Goal: Information Seeking & Learning: Learn about a topic

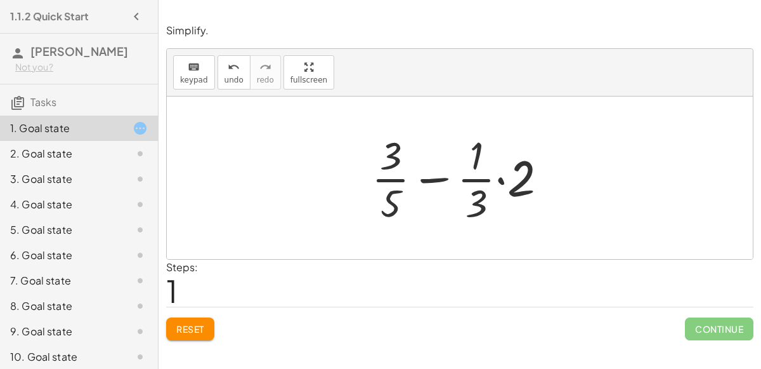
click at [214, 329] on button "Reset" at bounding box center [190, 328] width 48 height 23
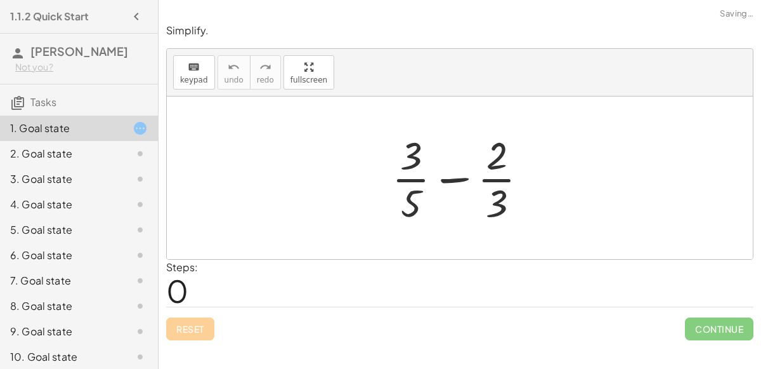
click at [218, 324] on div "Reset Continue" at bounding box center [460, 323] width 588 height 34
click at [209, 324] on div "Reset Continue" at bounding box center [460, 323] width 588 height 34
click at [446, 174] on div at bounding box center [465, 178] width 159 height 98
click at [446, 174] on div at bounding box center [464, 178] width 219 height 98
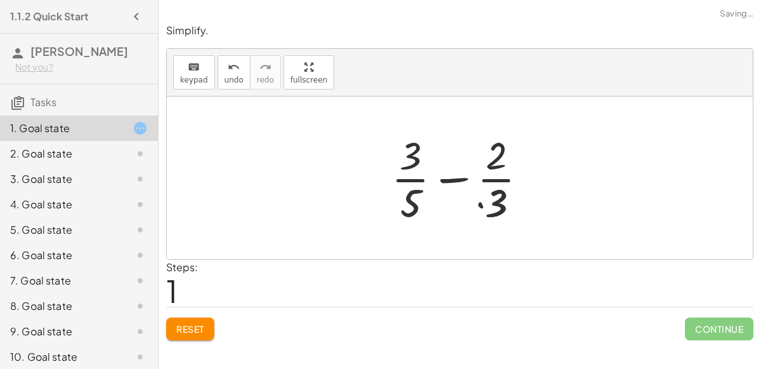
click at [446, 174] on div at bounding box center [464, 178] width 219 height 98
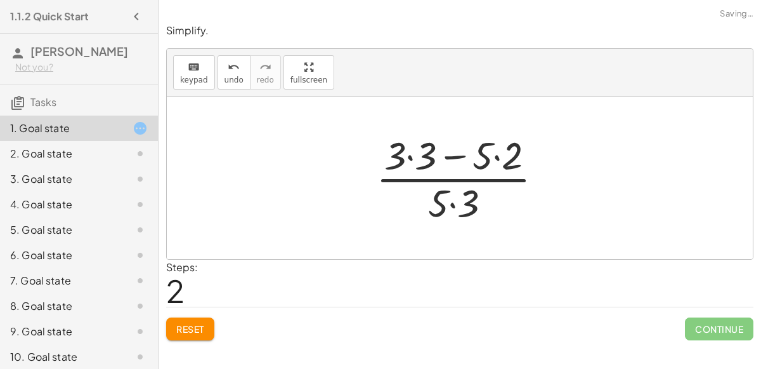
click at [409, 153] on div at bounding box center [465, 178] width 190 height 98
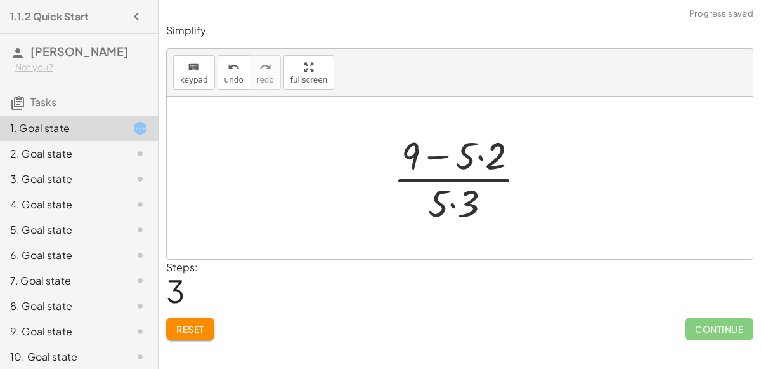
click at [476, 156] on div at bounding box center [465, 178] width 156 height 98
click at [476, 158] on div at bounding box center [465, 178] width 156 height 98
click at [452, 200] on div at bounding box center [465, 178] width 138 height 98
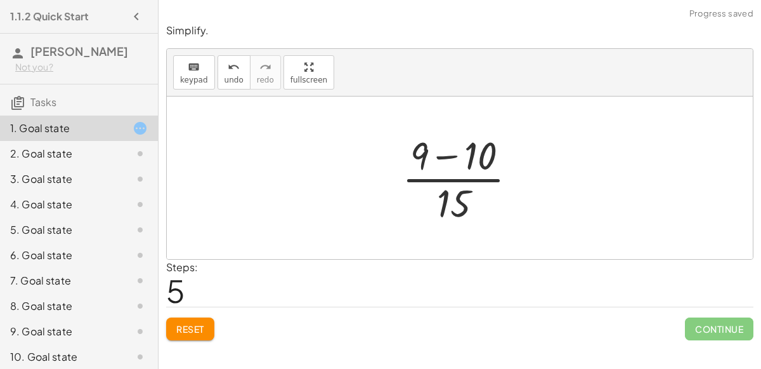
click at [442, 151] on div at bounding box center [465, 178] width 138 height 98
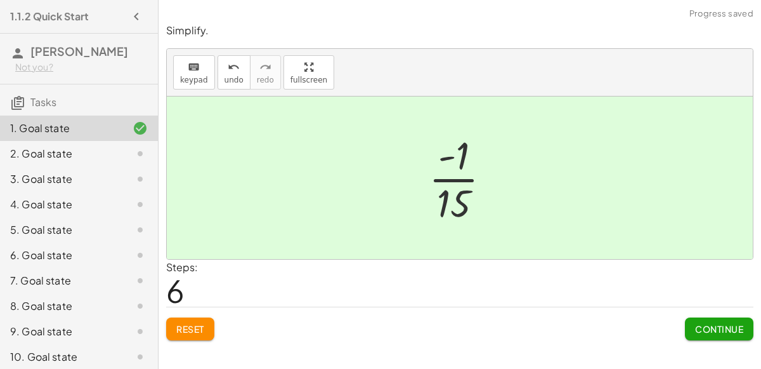
click at [732, 327] on span "Continue" at bounding box center [719, 328] width 48 height 11
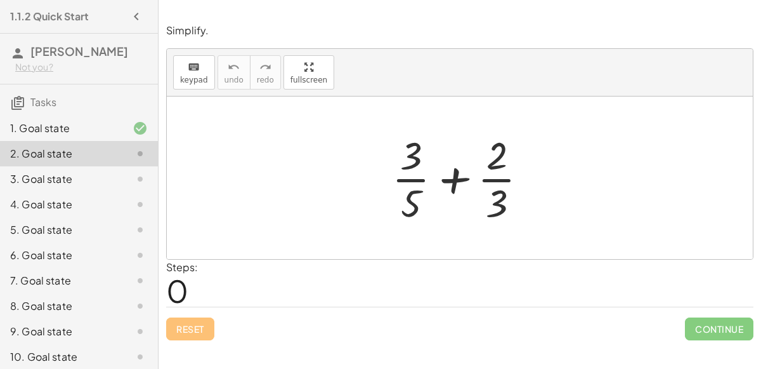
click at [461, 177] on div at bounding box center [465, 178] width 159 height 98
click at [461, 177] on div at bounding box center [464, 178] width 219 height 98
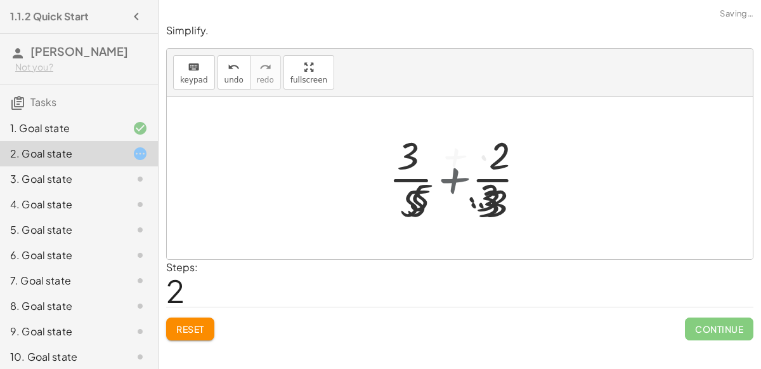
click at [461, 177] on div at bounding box center [465, 178] width 190 height 98
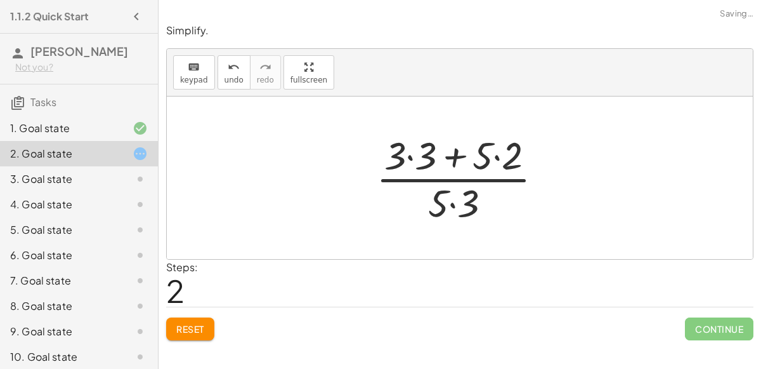
click at [408, 151] on div at bounding box center [465, 178] width 190 height 98
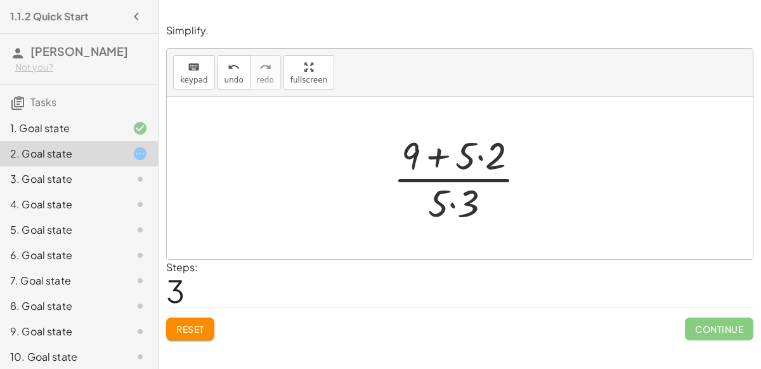
click at [477, 153] on div at bounding box center [465, 178] width 156 height 98
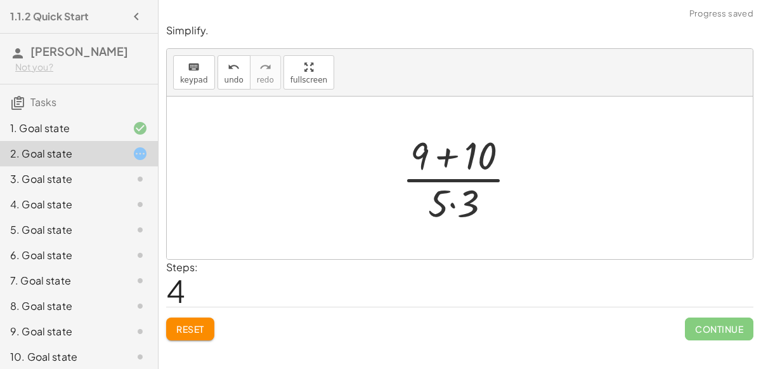
click at [451, 204] on div at bounding box center [465, 178] width 138 height 98
click at [437, 159] on div at bounding box center [465, 178] width 138 height 98
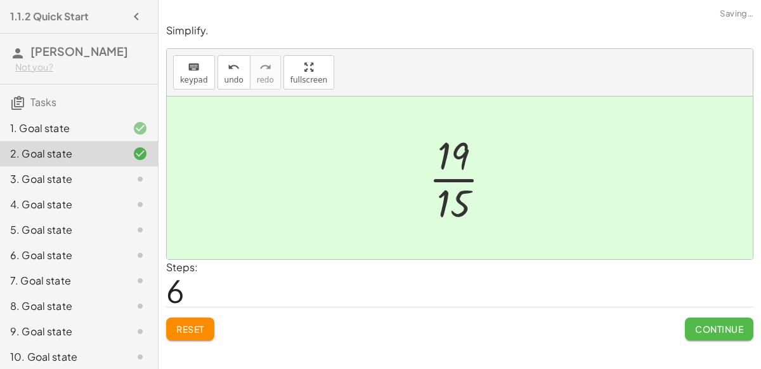
click at [711, 335] on button "Continue" at bounding box center [719, 328] width 69 height 23
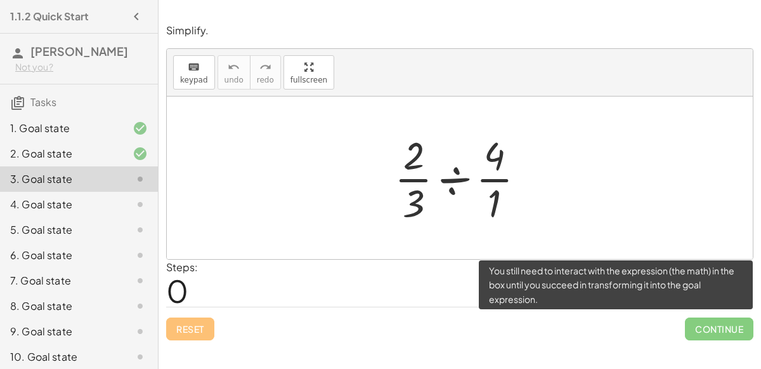
click at [40, 134] on div "1. Goal state" at bounding box center [61, 128] width 102 height 15
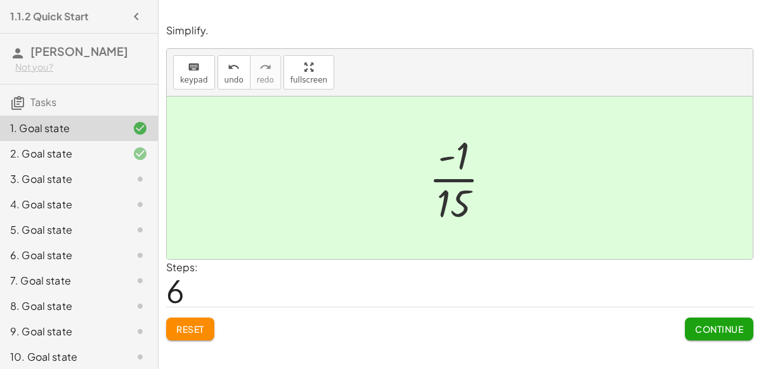
click at [64, 174] on div "3. Goal state" at bounding box center [61, 178] width 102 height 15
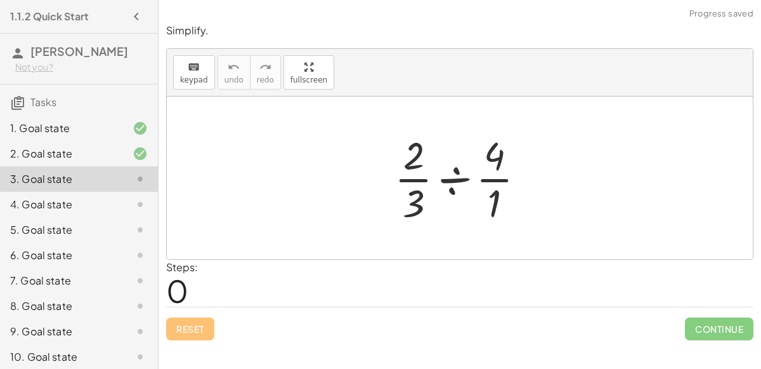
click at [459, 182] on div at bounding box center [465, 178] width 154 height 98
click at [459, 182] on div at bounding box center [465, 178] width 122 height 98
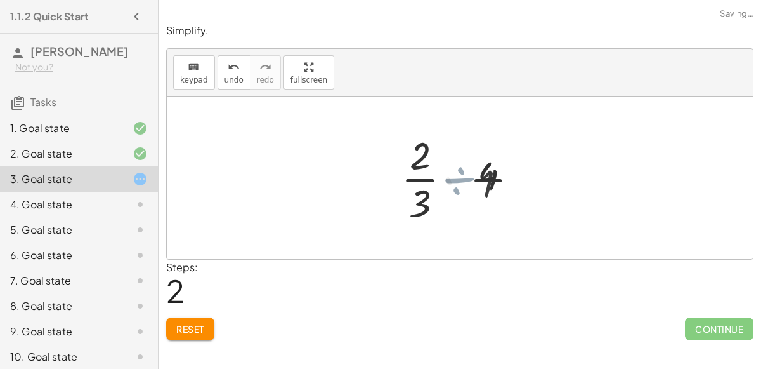
click at [459, 182] on div at bounding box center [465, 178] width 103 height 98
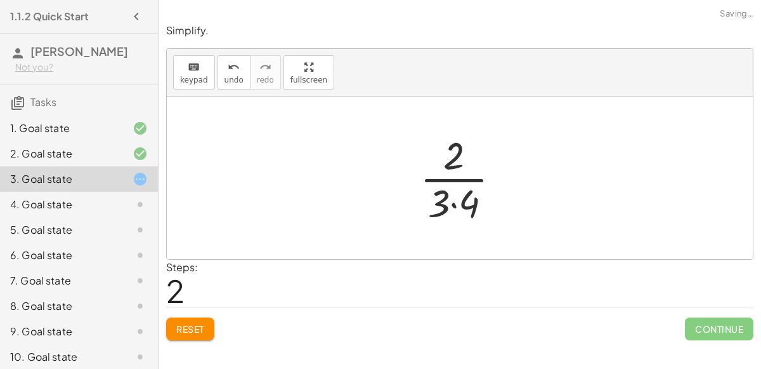
click at [458, 185] on div at bounding box center [465, 178] width 103 height 98
click at [452, 204] on div at bounding box center [465, 178] width 103 height 98
click at [442, 192] on div at bounding box center [466, 178] width 86 height 98
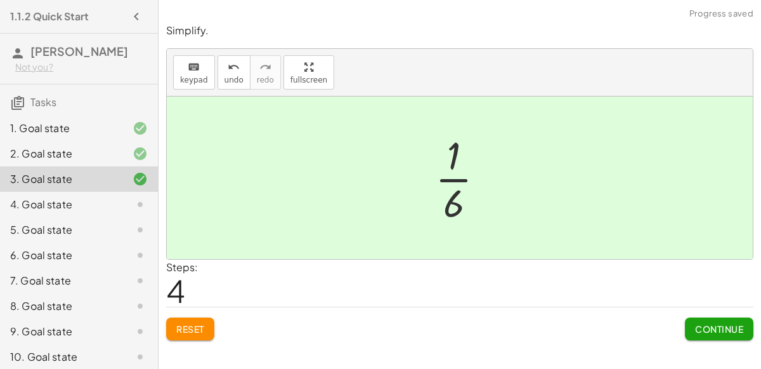
click at [745, 332] on button "Continue" at bounding box center [719, 328] width 69 height 23
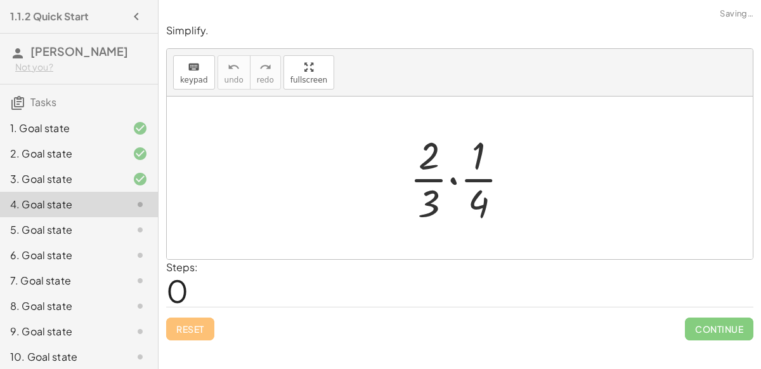
click at [449, 179] on div at bounding box center [465, 178] width 122 height 98
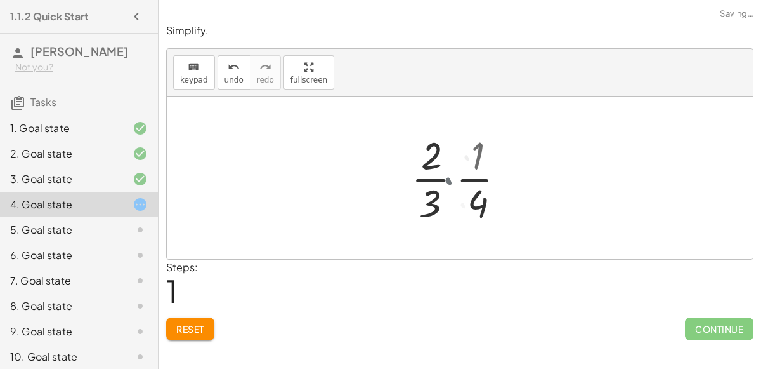
click at [449, 179] on div at bounding box center [465, 178] width 103 height 98
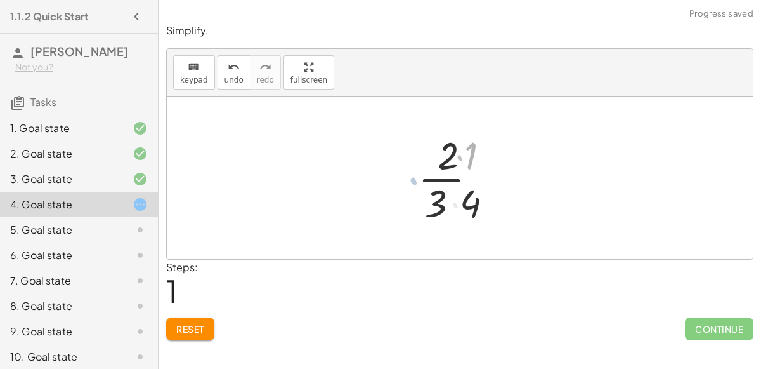
click at [449, 179] on div at bounding box center [465, 178] width 103 height 98
click at [450, 202] on div at bounding box center [465, 178] width 103 height 98
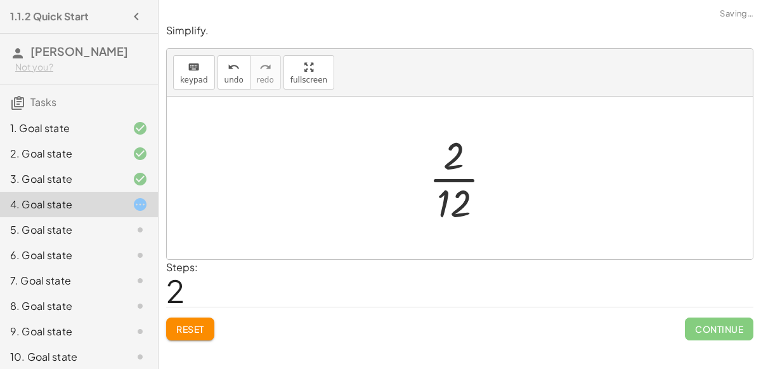
click at [450, 202] on div at bounding box center [466, 178] width 86 height 98
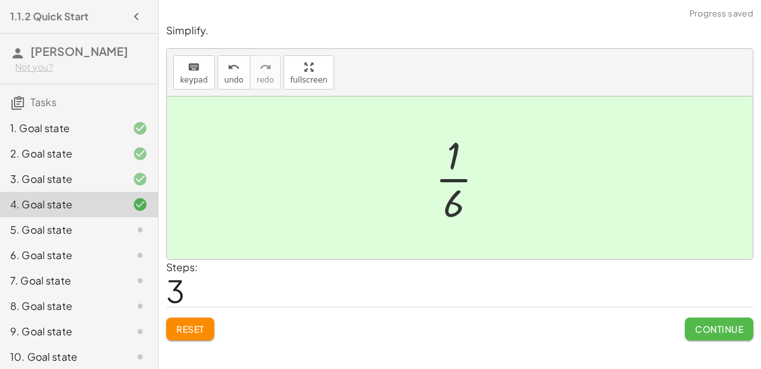
click at [726, 323] on span "Continue" at bounding box center [719, 328] width 48 height 11
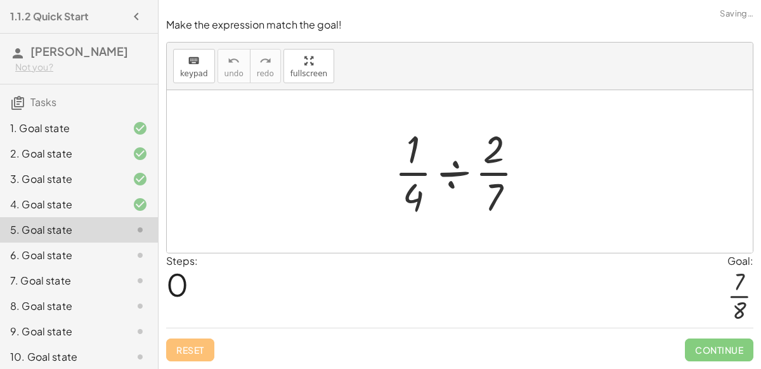
click at [450, 173] on div at bounding box center [464, 171] width 153 height 98
click at [450, 173] on div at bounding box center [465, 171] width 122 height 98
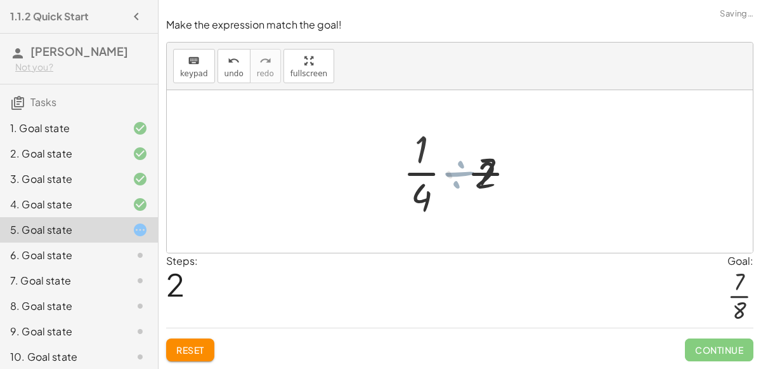
click at [450, 173] on div at bounding box center [465, 171] width 102 height 98
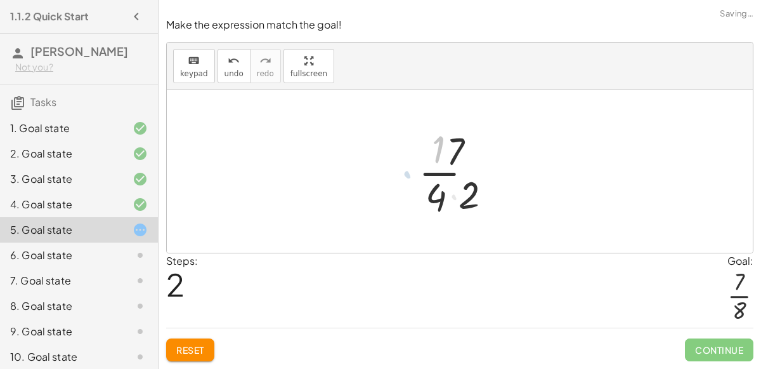
click at [450, 173] on div at bounding box center [465, 171] width 102 height 98
click at [453, 194] on div at bounding box center [465, 171] width 102 height 98
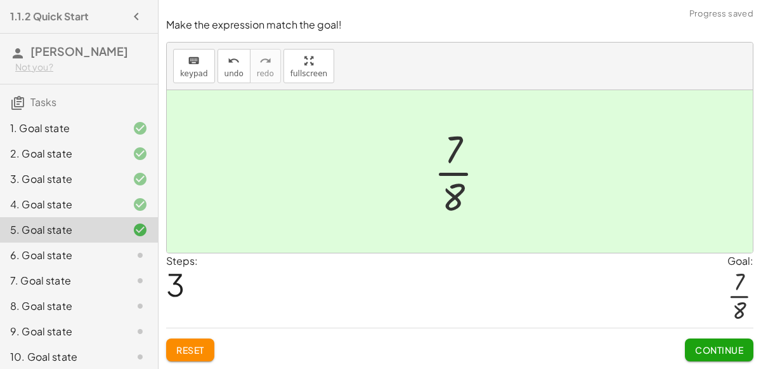
click at [713, 356] on button "Continue" at bounding box center [719, 349] width 69 height 23
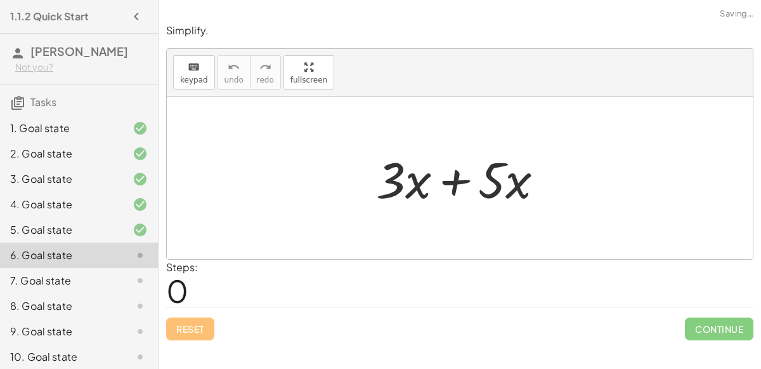
click at [46, 133] on div "1. Goal state" at bounding box center [61, 128] width 102 height 15
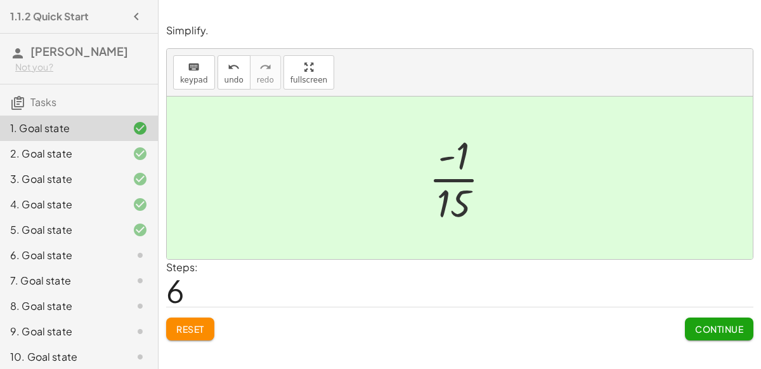
click at [79, 132] on div "1. Goal state" at bounding box center [61, 128] width 102 height 15
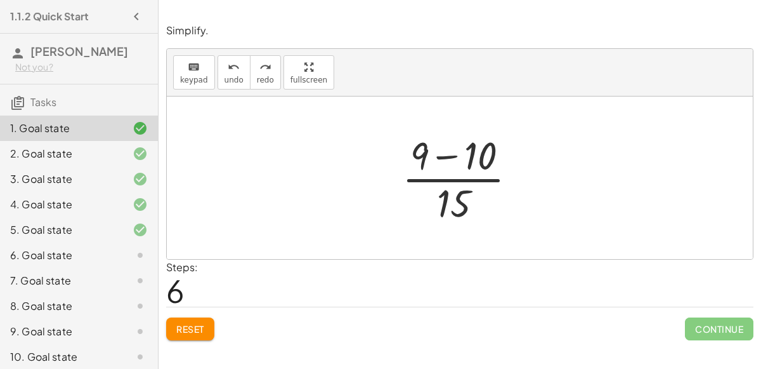
click at [93, 258] on div "6. Goal state" at bounding box center [61, 254] width 102 height 15
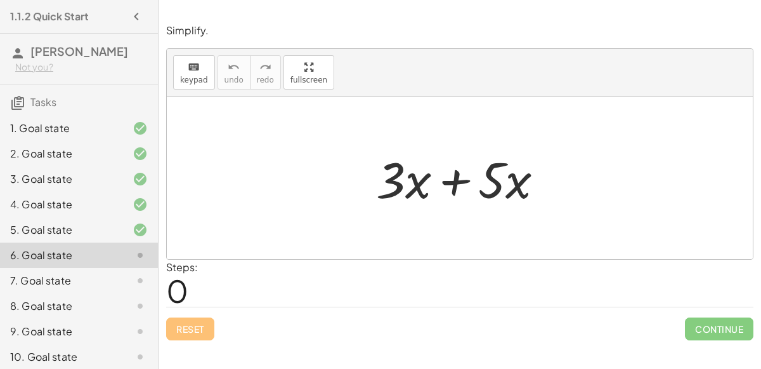
click at [458, 181] on div at bounding box center [465, 177] width 191 height 65
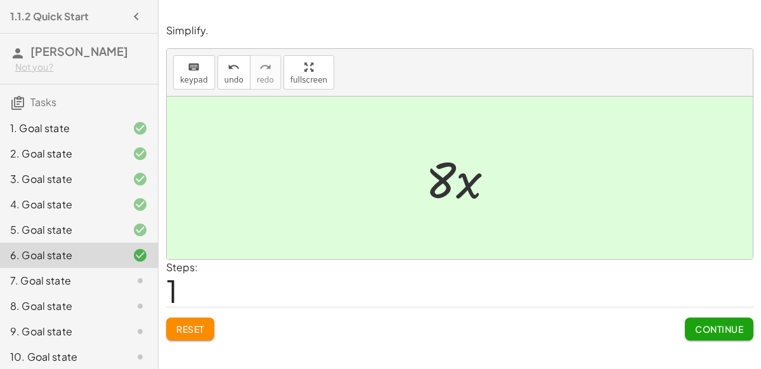
click at [735, 329] on span "Continue" at bounding box center [719, 328] width 48 height 11
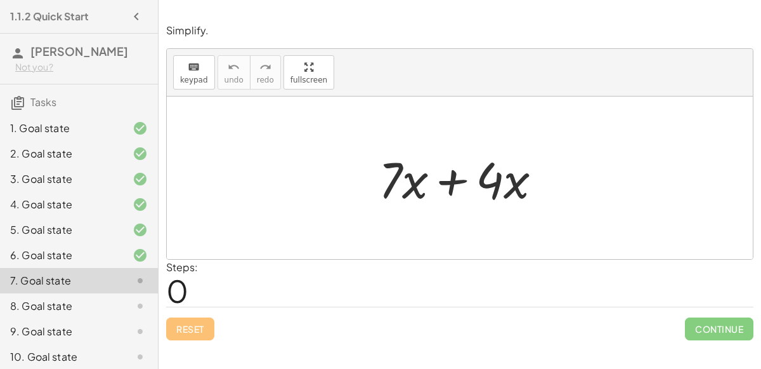
click at [442, 171] on div at bounding box center [465, 177] width 186 height 65
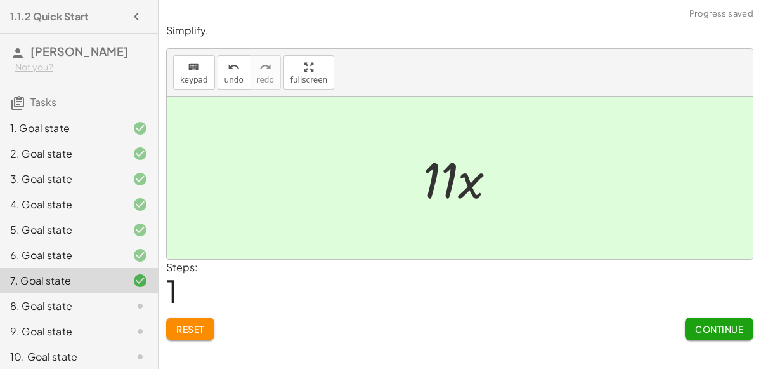
click at [693, 327] on button "Continue" at bounding box center [719, 328] width 69 height 23
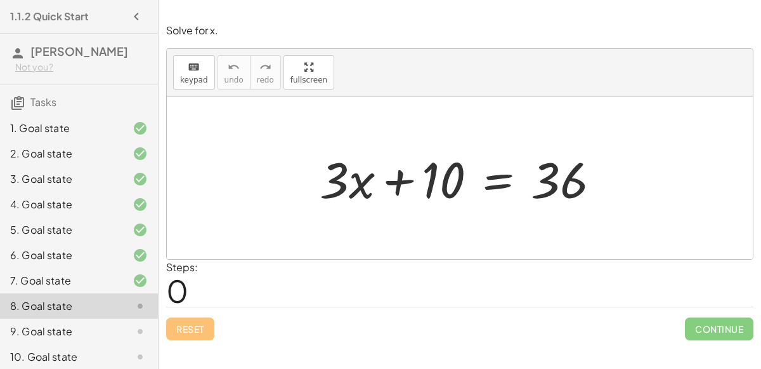
click at [115, 129] on div at bounding box center [130, 128] width 36 height 15
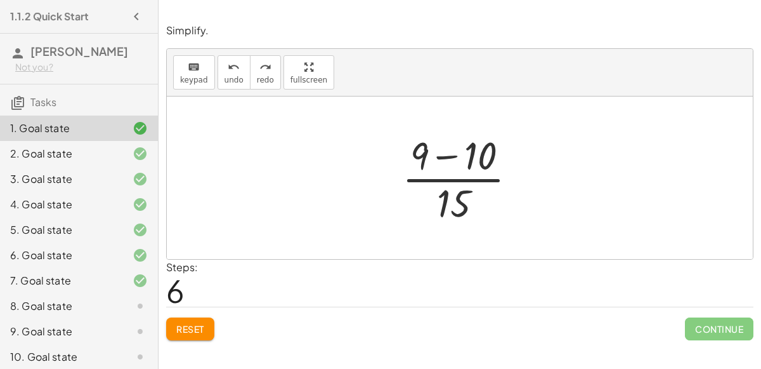
click at [124, 344] on div "8. Goal state" at bounding box center [79, 356] width 158 height 25
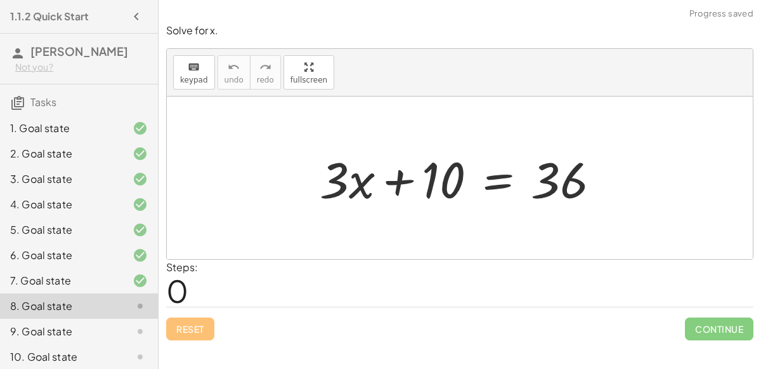
click at [416, 183] on div at bounding box center [464, 177] width 303 height 65
click at [397, 171] on div at bounding box center [464, 177] width 303 height 65
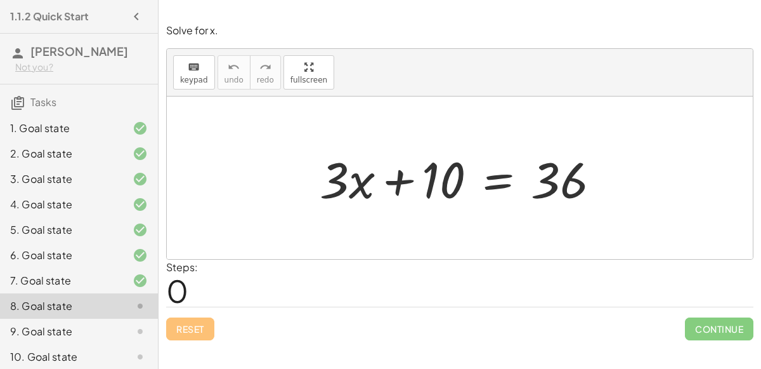
click at [397, 171] on div at bounding box center [464, 177] width 303 height 65
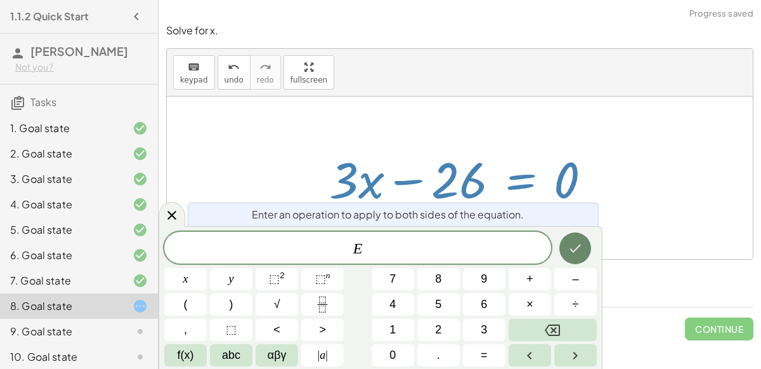
click at [583, 258] on button "Done" at bounding box center [576, 248] width 32 height 32
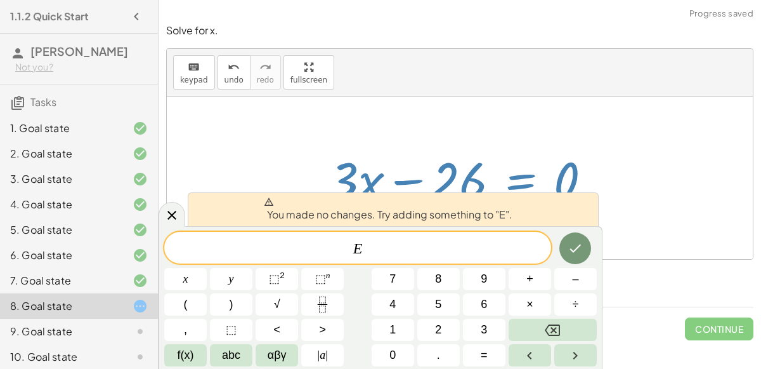
click at [356, 167] on div at bounding box center [465, 177] width 285 height 65
click at [166, 220] on icon at bounding box center [171, 214] width 15 height 15
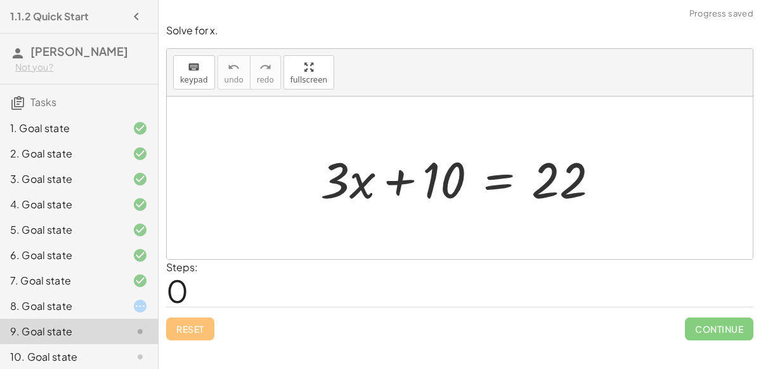
click at [116, 304] on div at bounding box center [130, 305] width 36 height 15
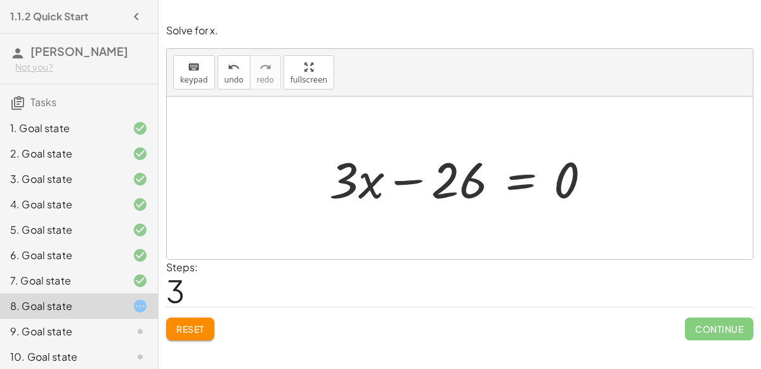
click at [117, 280] on div at bounding box center [130, 280] width 36 height 15
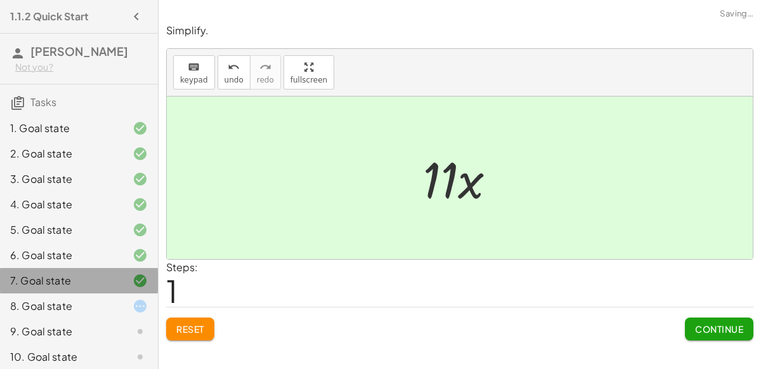
click at [116, 305] on div at bounding box center [130, 305] width 36 height 15
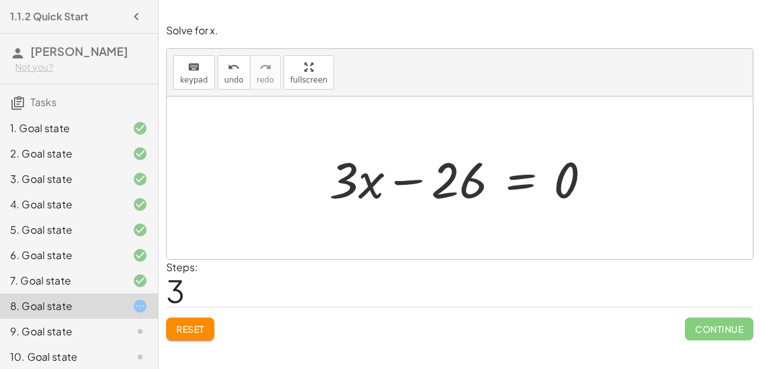
click at [211, 324] on button "Reset" at bounding box center [190, 328] width 48 height 23
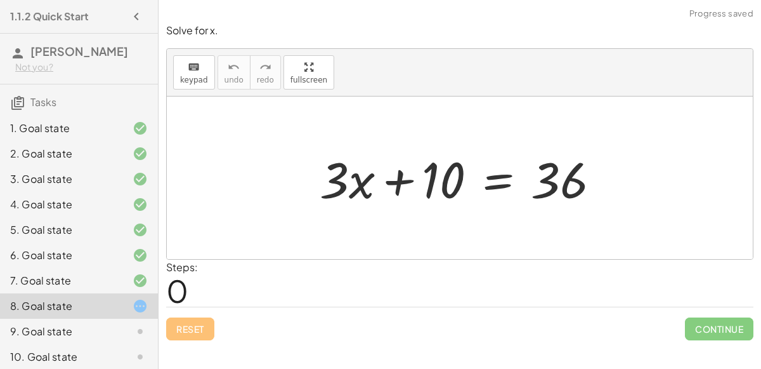
click at [497, 175] on div at bounding box center [464, 177] width 303 height 65
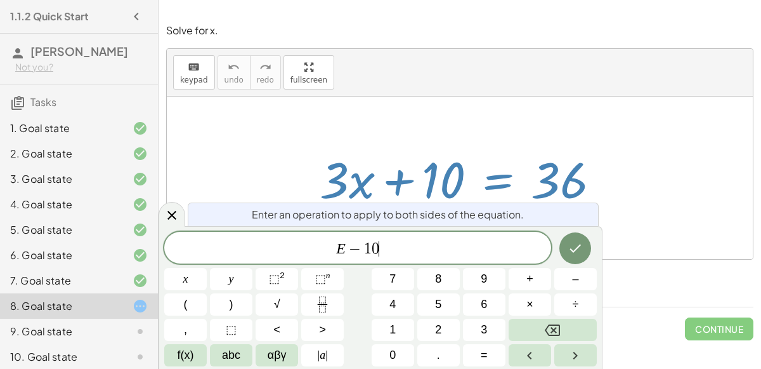
click at [325, 213] on span "Enter an operation to apply to both sides of the equation." at bounding box center [388, 214] width 272 height 15
click at [568, 250] on icon "Done" at bounding box center [575, 247] width 15 height 15
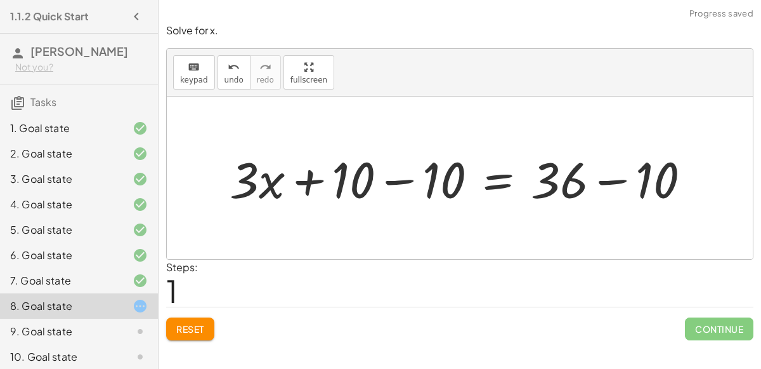
click at [400, 178] on div at bounding box center [465, 177] width 484 height 65
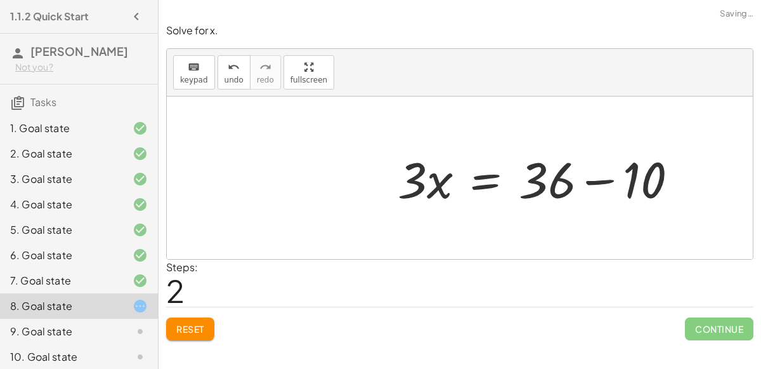
click at [614, 185] on div at bounding box center [542, 177] width 303 height 65
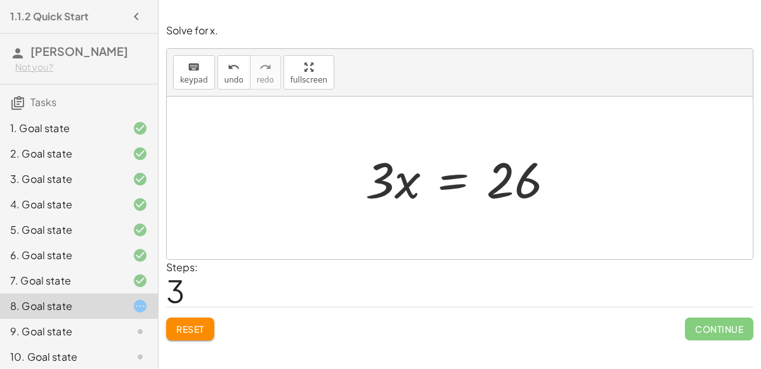
click at [442, 178] on div at bounding box center [465, 177] width 212 height 65
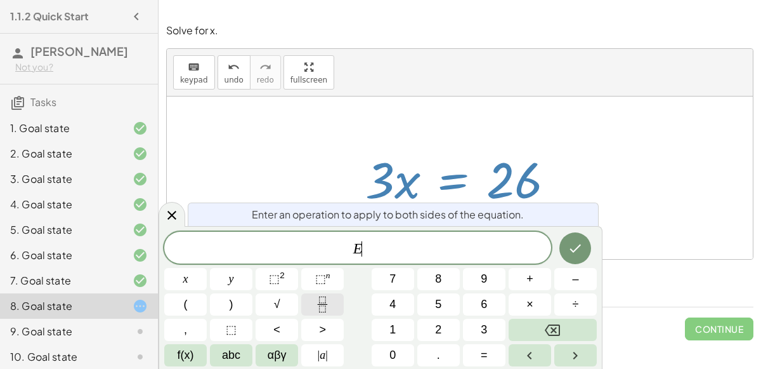
click at [310, 307] on button "Fraction" at bounding box center [322, 304] width 43 height 22
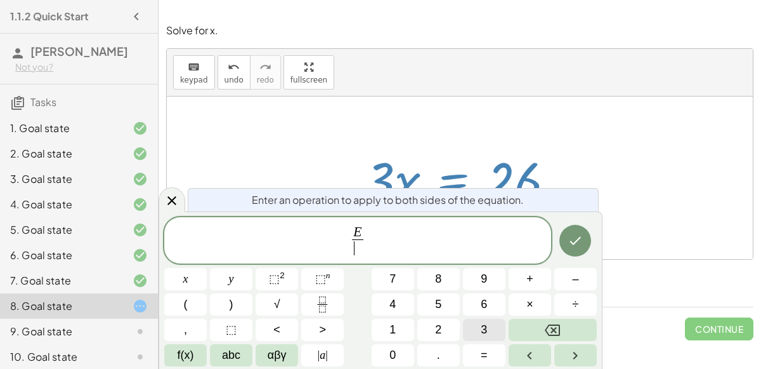
click at [469, 329] on button "3" at bounding box center [484, 329] width 43 height 22
click at [575, 239] on icon "Done" at bounding box center [575, 240] width 15 height 15
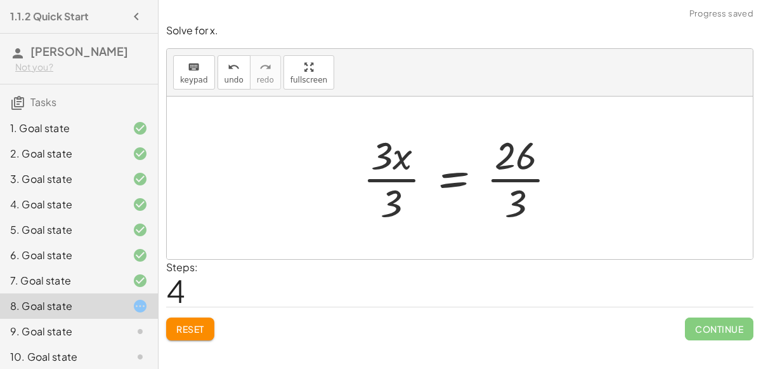
click at [518, 167] on div at bounding box center [465, 178] width 217 height 98
click at [518, 174] on div at bounding box center [465, 178] width 217 height 98
click at [506, 176] on div at bounding box center [465, 178] width 217 height 98
click at [381, 177] on div at bounding box center [465, 178] width 217 height 98
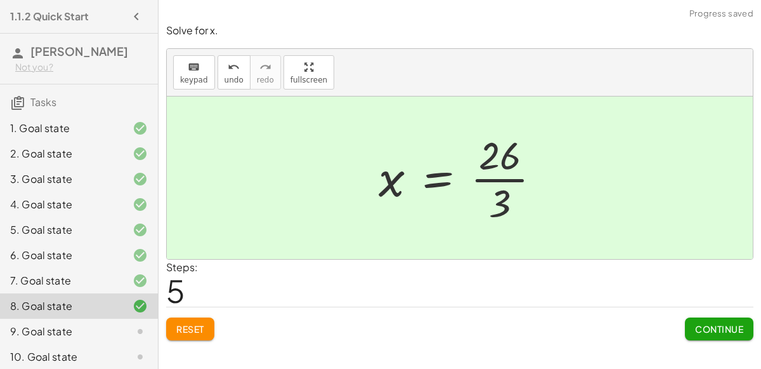
click at [737, 325] on span "Continue" at bounding box center [719, 328] width 48 height 11
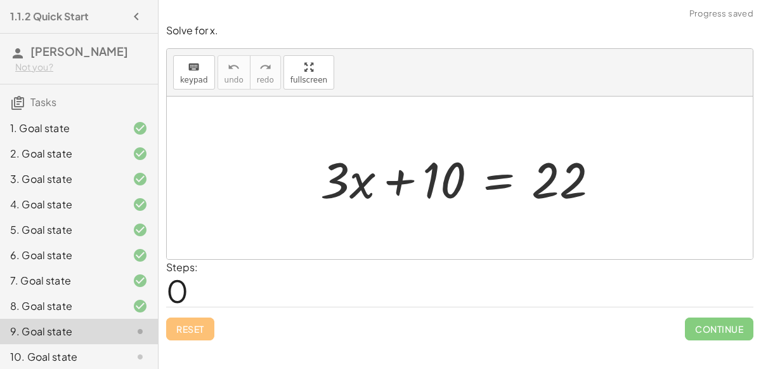
click at [502, 179] on div at bounding box center [465, 177] width 302 height 65
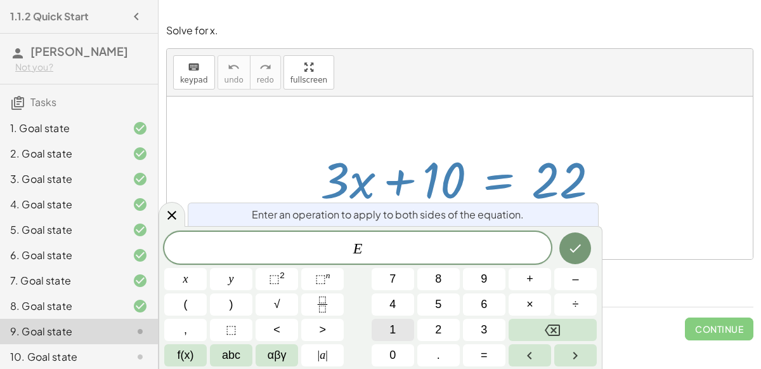
click at [400, 327] on button "1" at bounding box center [393, 329] width 43 height 22
click at [552, 331] on icon "Backspace" at bounding box center [552, 329] width 15 height 11
click at [574, 280] on span "–" at bounding box center [575, 278] width 6 height 17
click at [388, 329] on button "1" at bounding box center [393, 329] width 43 height 22
click at [393, 348] on span "0" at bounding box center [393, 354] width 6 height 17
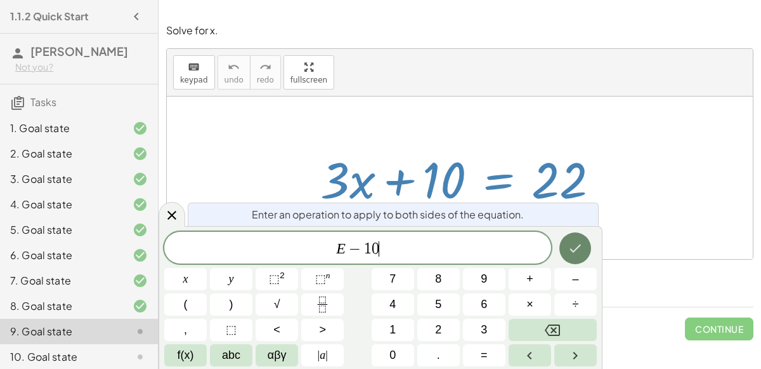
click at [573, 245] on icon "Done" at bounding box center [575, 247] width 15 height 15
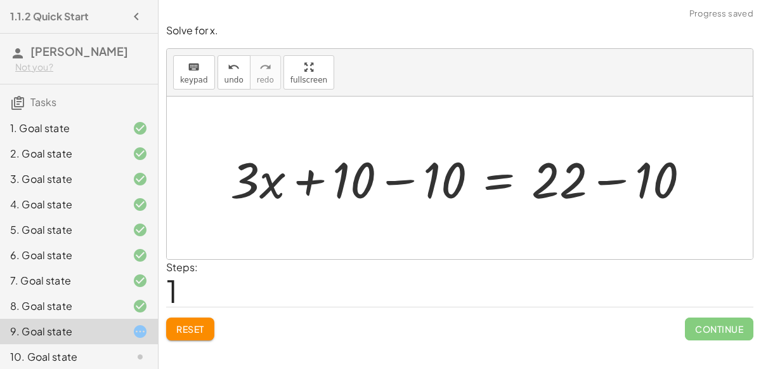
click at [404, 179] on div at bounding box center [465, 177] width 483 height 65
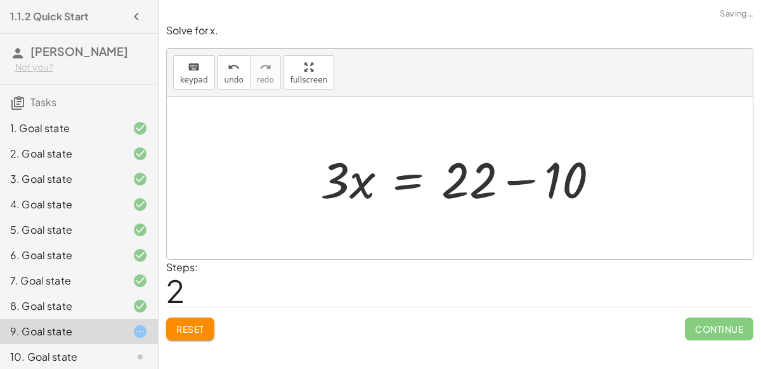
click at [525, 176] on div at bounding box center [465, 177] width 302 height 65
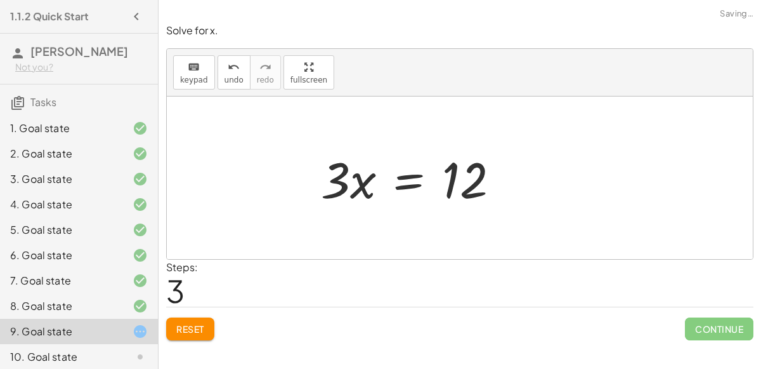
click at [409, 184] on div at bounding box center [415, 177] width 201 height 65
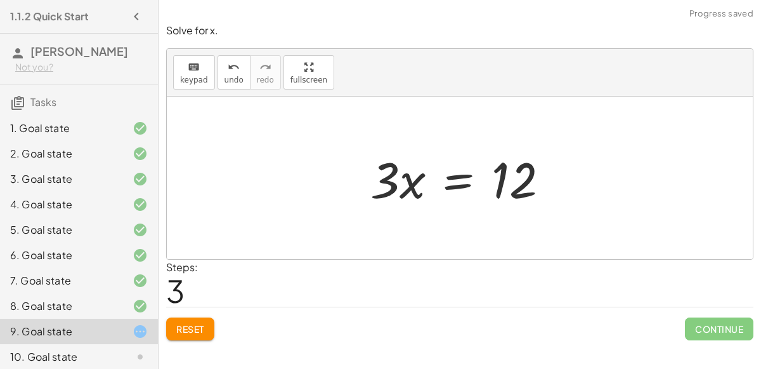
click at [459, 179] on div at bounding box center [464, 177] width 201 height 65
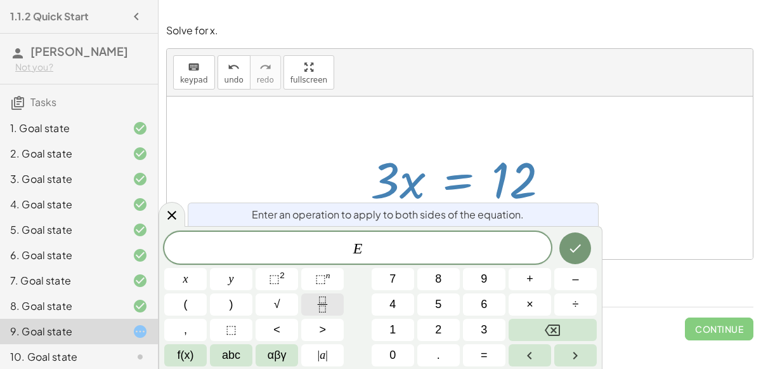
click at [317, 310] on icon "Fraction" at bounding box center [323, 304] width 16 height 16
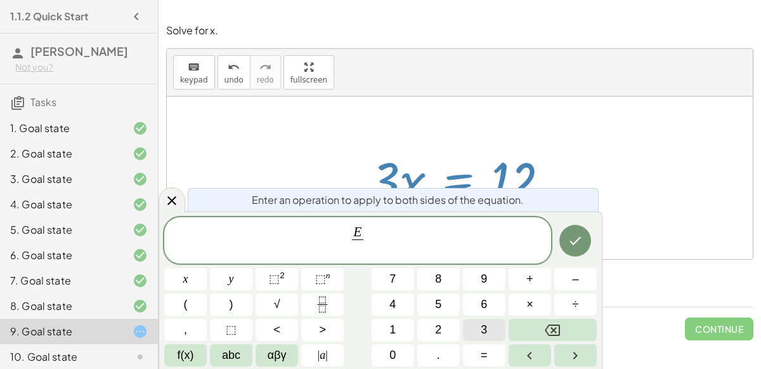
click at [471, 324] on button "3" at bounding box center [484, 329] width 43 height 22
click at [579, 234] on icon "Done" at bounding box center [575, 240] width 15 height 15
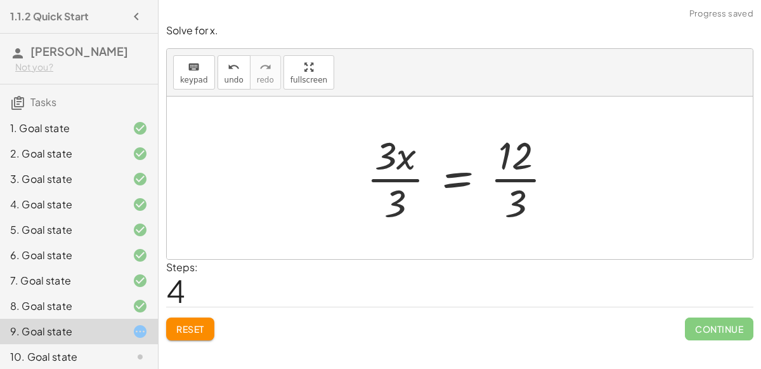
click at [391, 181] on div at bounding box center [464, 178] width 209 height 98
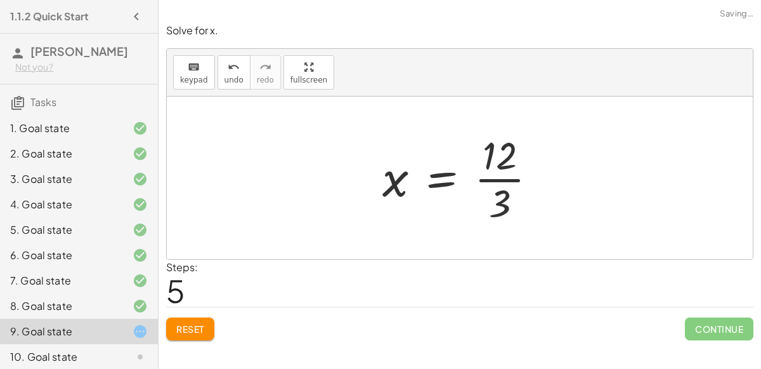
click at [501, 182] on div at bounding box center [465, 178] width 178 height 98
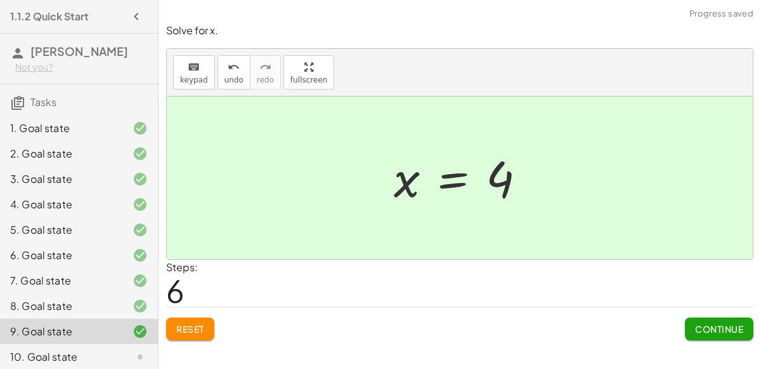
click at [721, 324] on span "Continue" at bounding box center [719, 328] width 48 height 11
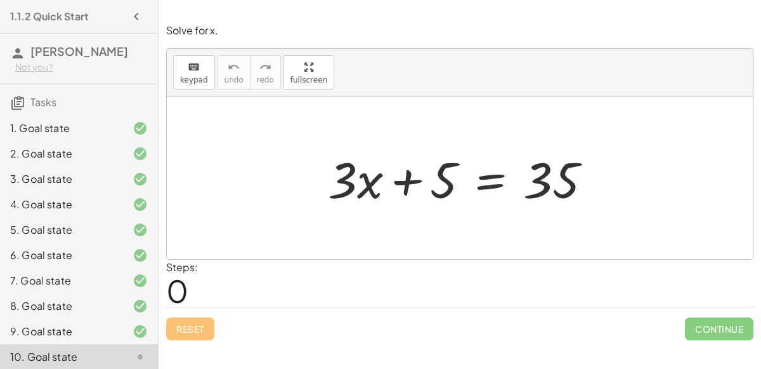
click at [480, 185] on div at bounding box center [465, 177] width 287 height 65
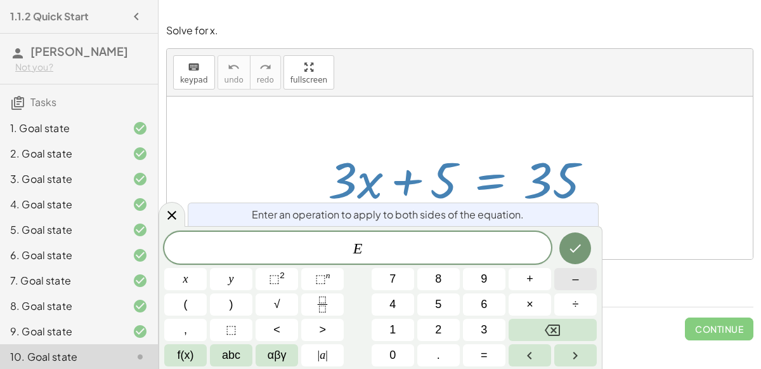
click at [574, 278] on span "–" at bounding box center [575, 278] width 6 height 17
click at [455, 307] on button "5" at bounding box center [438, 304] width 43 height 22
click at [575, 249] on icon "Done" at bounding box center [575, 247] width 15 height 15
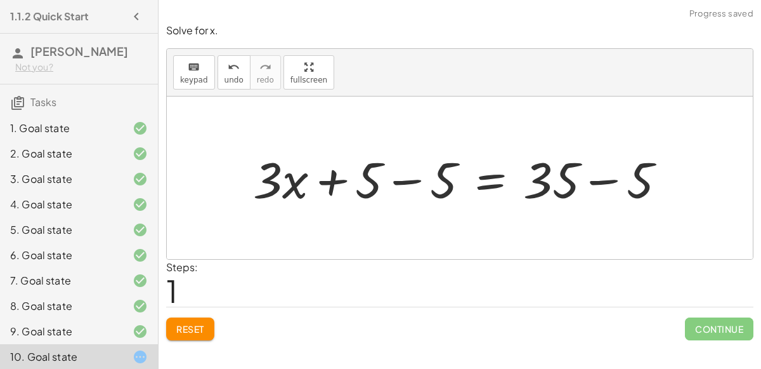
click at [401, 174] on div at bounding box center [465, 177] width 436 height 65
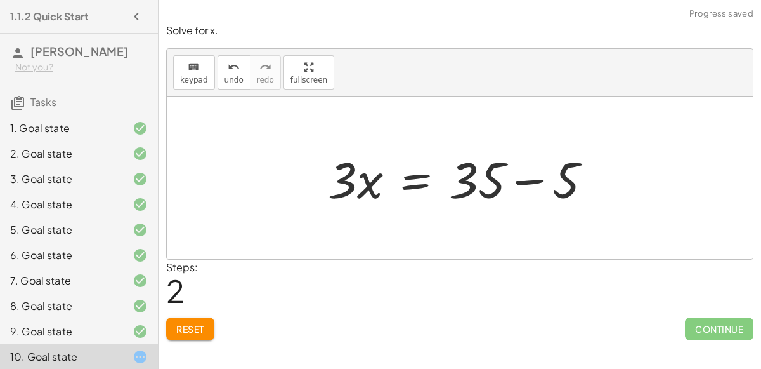
click at [536, 178] on div at bounding box center [465, 177] width 287 height 65
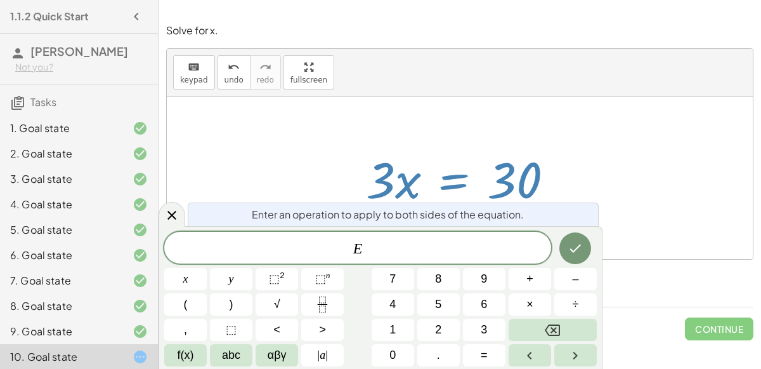
click at [324, 305] on icon "Fraction" at bounding box center [323, 304] width 16 height 16
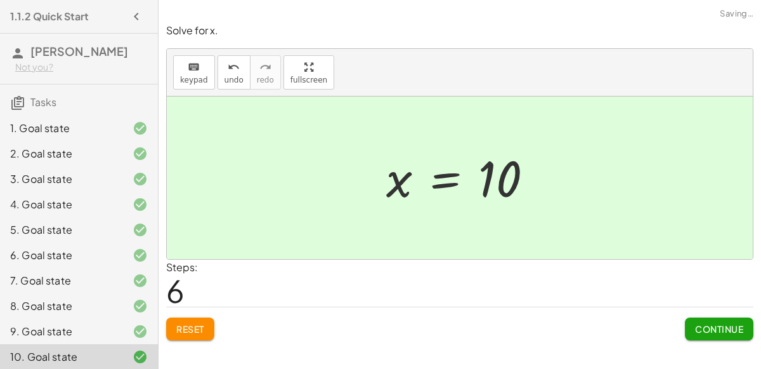
click at [727, 324] on span "Continue" at bounding box center [719, 328] width 48 height 11
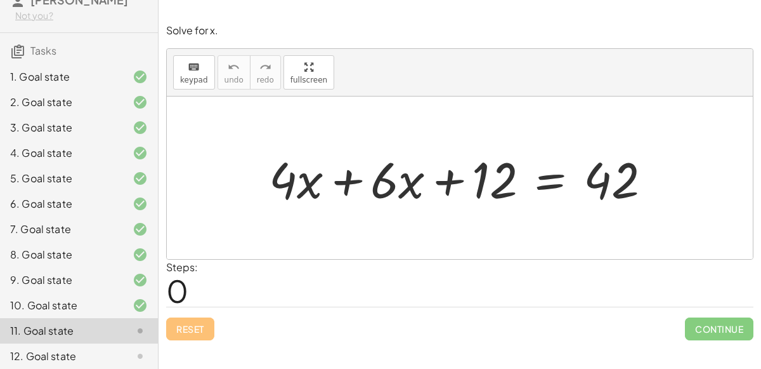
scroll to position [55, 0]
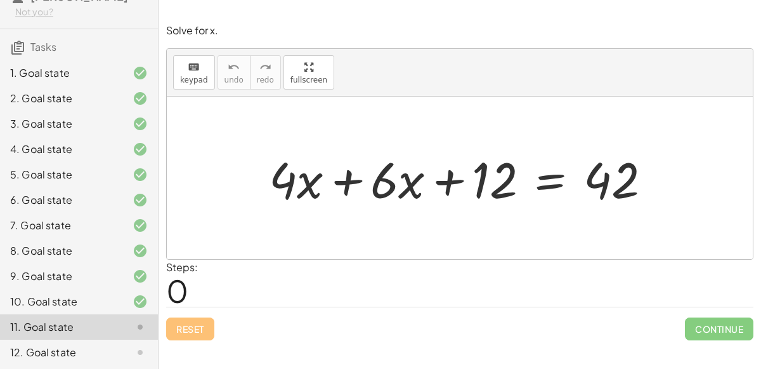
click at [338, 175] on div at bounding box center [465, 177] width 405 height 65
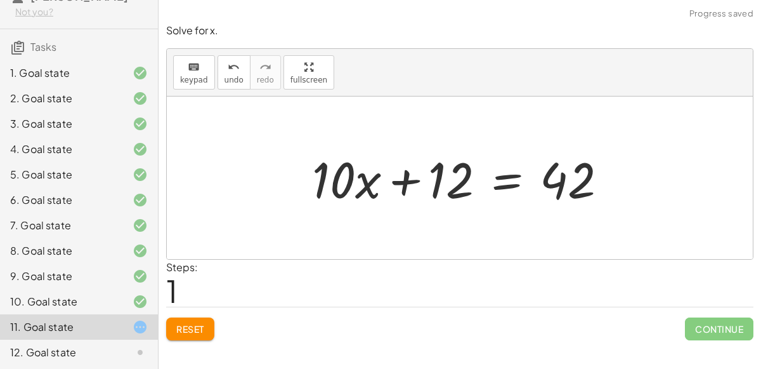
click at [511, 181] on div at bounding box center [465, 177] width 318 height 65
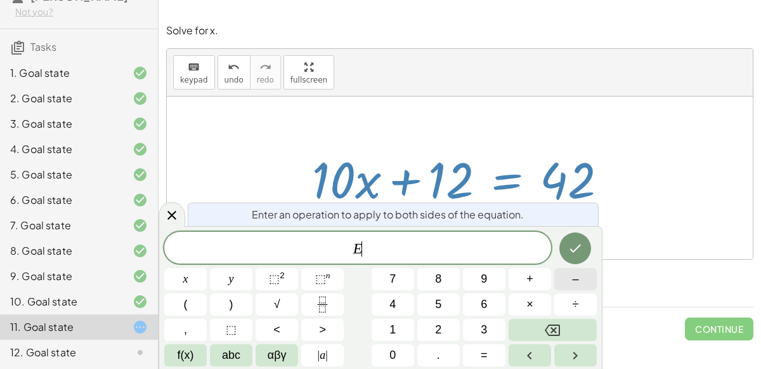
click at [592, 283] on button "–" at bounding box center [576, 279] width 43 height 22
click at [398, 326] on button "1" at bounding box center [393, 329] width 43 height 22
click at [435, 331] on span "2" at bounding box center [438, 329] width 6 height 17
click at [579, 256] on button "Done" at bounding box center [576, 248] width 32 height 32
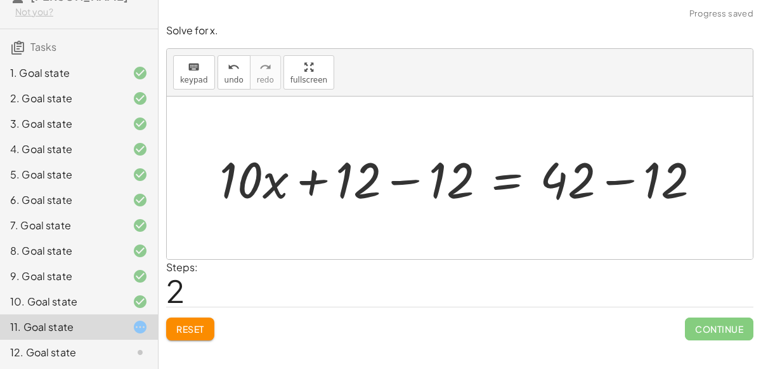
click at [409, 180] on div at bounding box center [465, 177] width 504 height 65
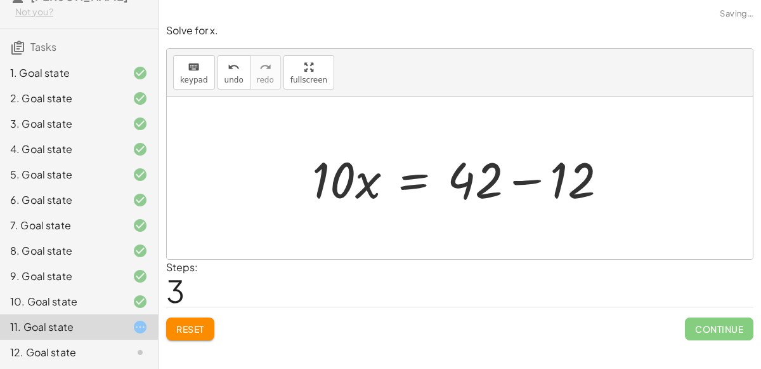
click at [537, 184] on div at bounding box center [465, 177] width 318 height 65
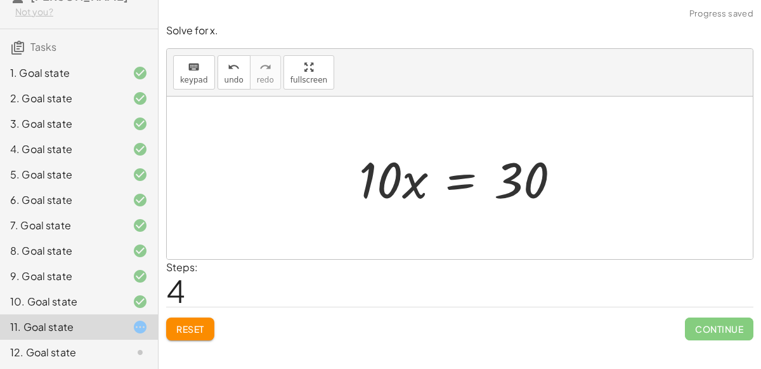
click at [453, 183] on div at bounding box center [465, 177] width 224 height 65
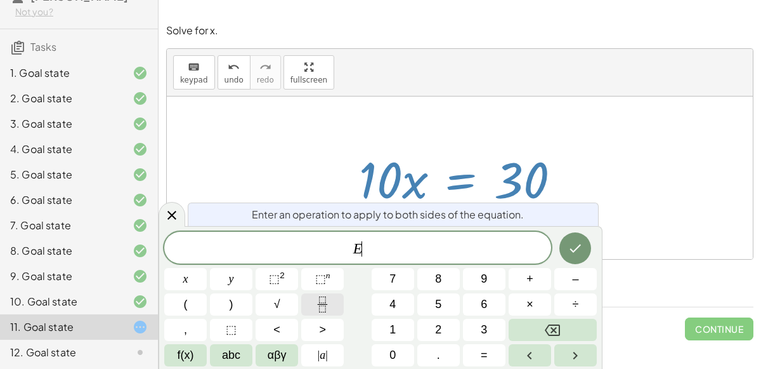
click at [318, 305] on icon "Fraction" at bounding box center [323, 304] width 16 height 16
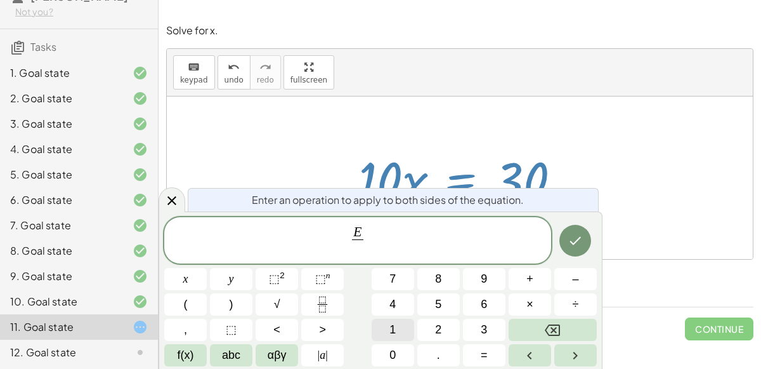
click at [380, 322] on button "1" at bounding box center [393, 329] width 43 height 22
click at [393, 348] on span "0" at bounding box center [393, 354] width 6 height 17
click at [577, 232] on button "Done" at bounding box center [576, 241] width 32 height 32
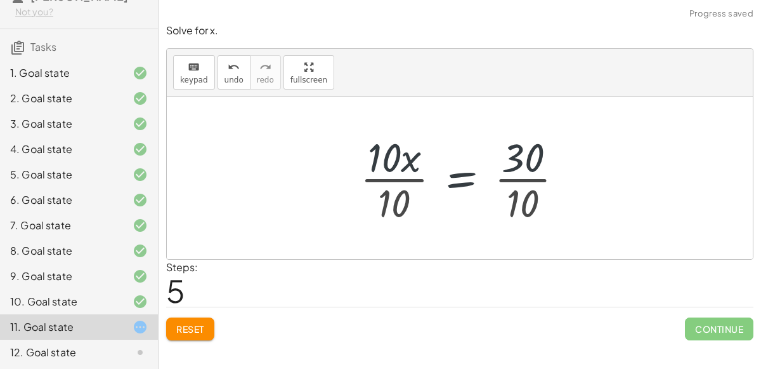
click at [405, 177] on div at bounding box center [467, 178] width 227 height 98
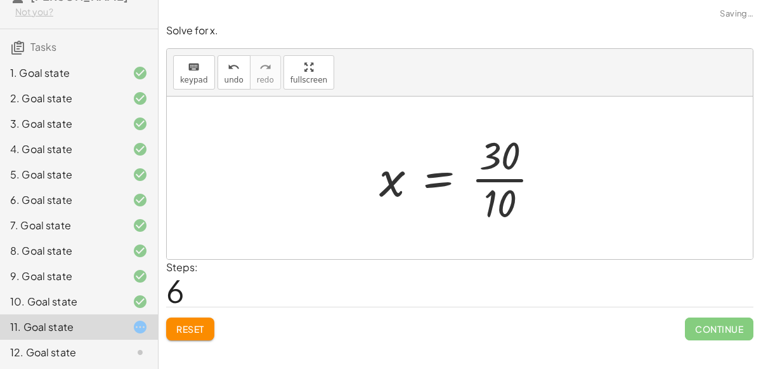
click at [521, 176] on div at bounding box center [465, 178] width 184 height 98
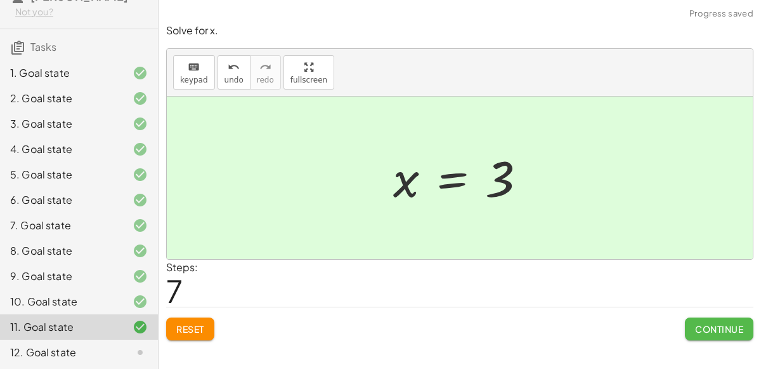
click at [721, 318] on button "Continue" at bounding box center [719, 328] width 69 height 23
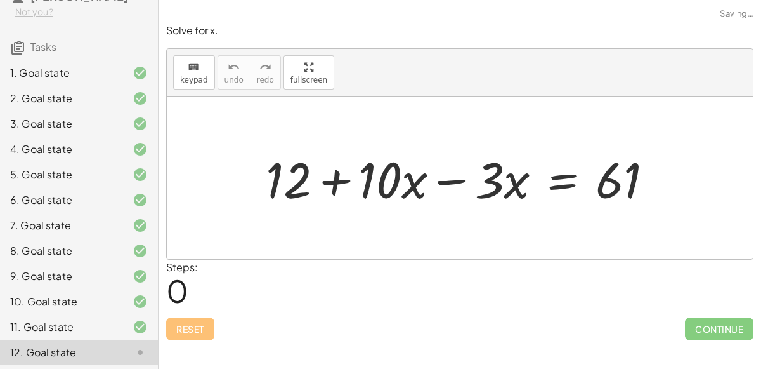
click at [446, 180] on div at bounding box center [464, 177] width 411 height 65
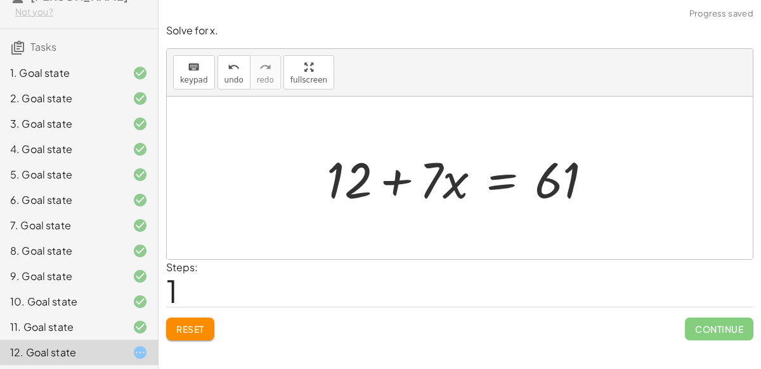
click at [485, 180] on div at bounding box center [464, 177] width 289 height 65
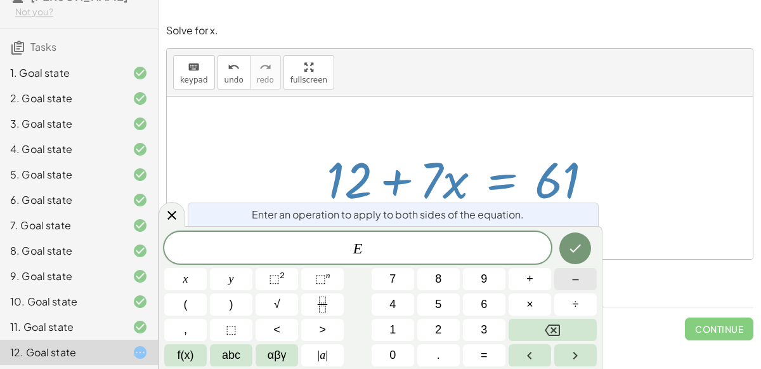
click at [581, 285] on button "–" at bounding box center [576, 279] width 43 height 22
click at [399, 330] on button "1" at bounding box center [393, 329] width 43 height 22
click at [438, 325] on span "2" at bounding box center [438, 329] width 6 height 17
click at [574, 239] on button "Done" at bounding box center [576, 248] width 32 height 32
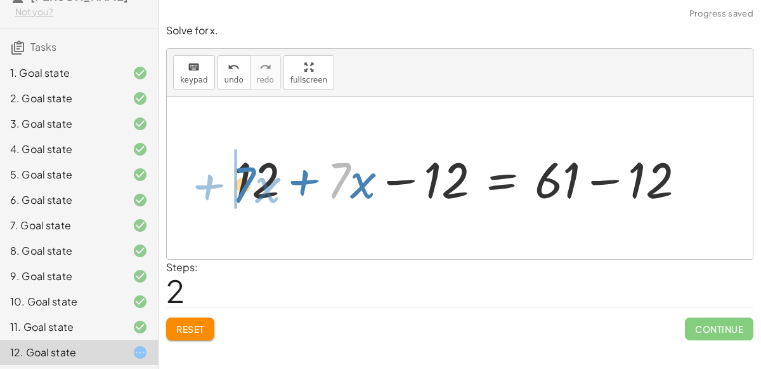
drag, startPoint x: 338, startPoint y: 180, endPoint x: 237, endPoint y: 180, distance: 100.9
click at [237, 180] on div at bounding box center [465, 177] width 475 height 65
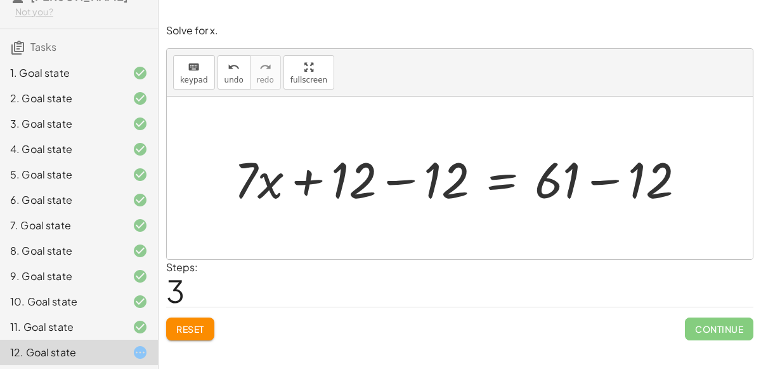
click at [404, 178] on div at bounding box center [465, 177] width 475 height 65
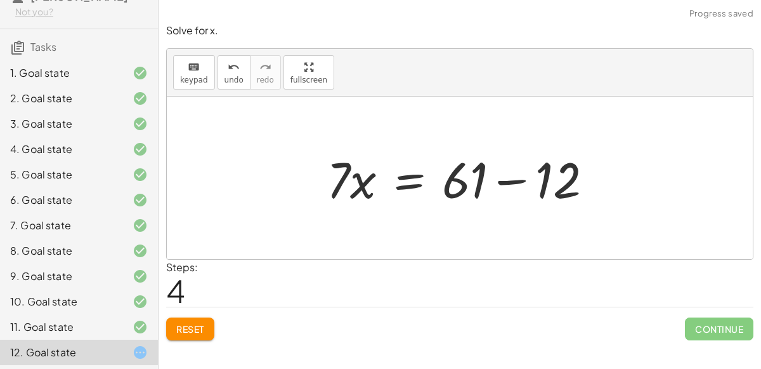
click at [498, 177] on div at bounding box center [464, 177] width 289 height 65
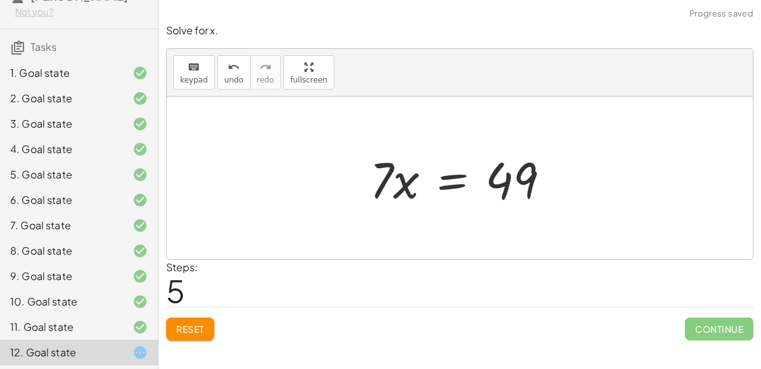
click at [449, 186] on div at bounding box center [465, 177] width 203 height 65
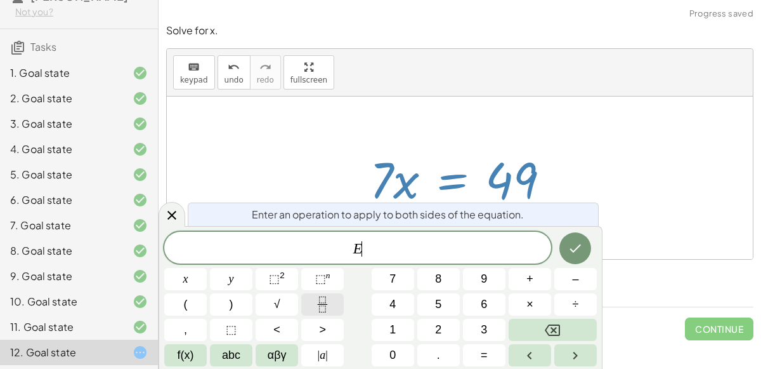
click at [329, 310] on icon "Fraction" at bounding box center [323, 304] width 16 height 16
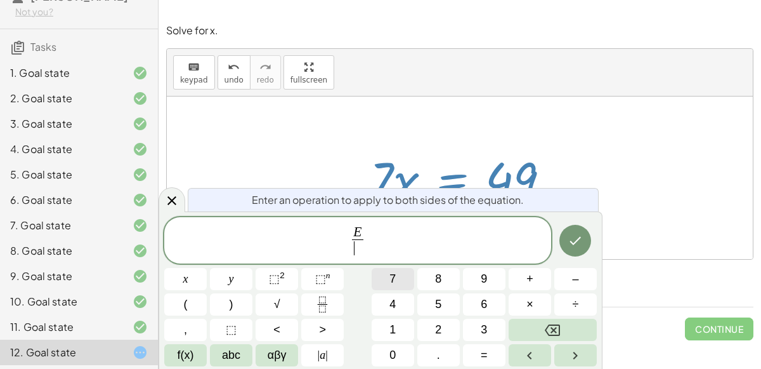
click at [412, 282] on button "7" at bounding box center [393, 279] width 43 height 22
click at [586, 242] on button "Done" at bounding box center [576, 241] width 32 height 32
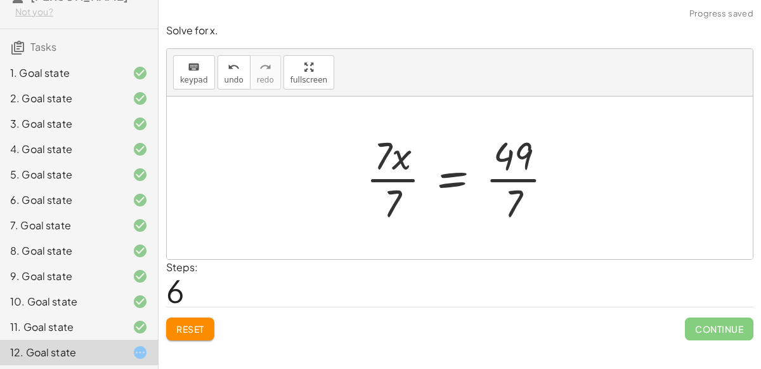
click at [517, 183] on div at bounding box center [465, 178] width 211 height 98
click at [399, 173] on div at bounding box center [449, 178] width 178 height 98
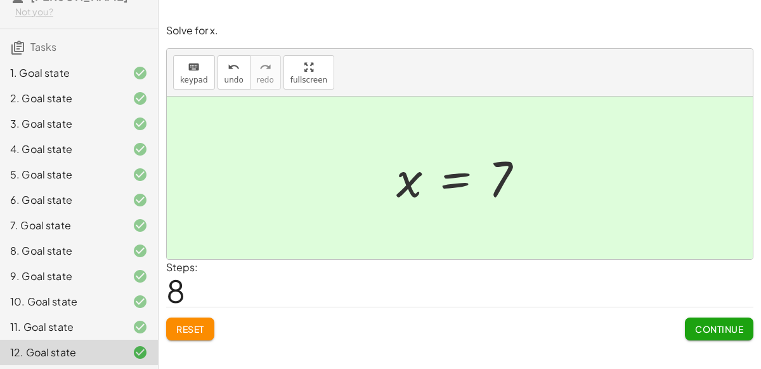
click at [709, 320] on button "Continue" at bounding box center [719, 328] width 69 height 23
